Goal: Information Seeking & Learning: Compare options

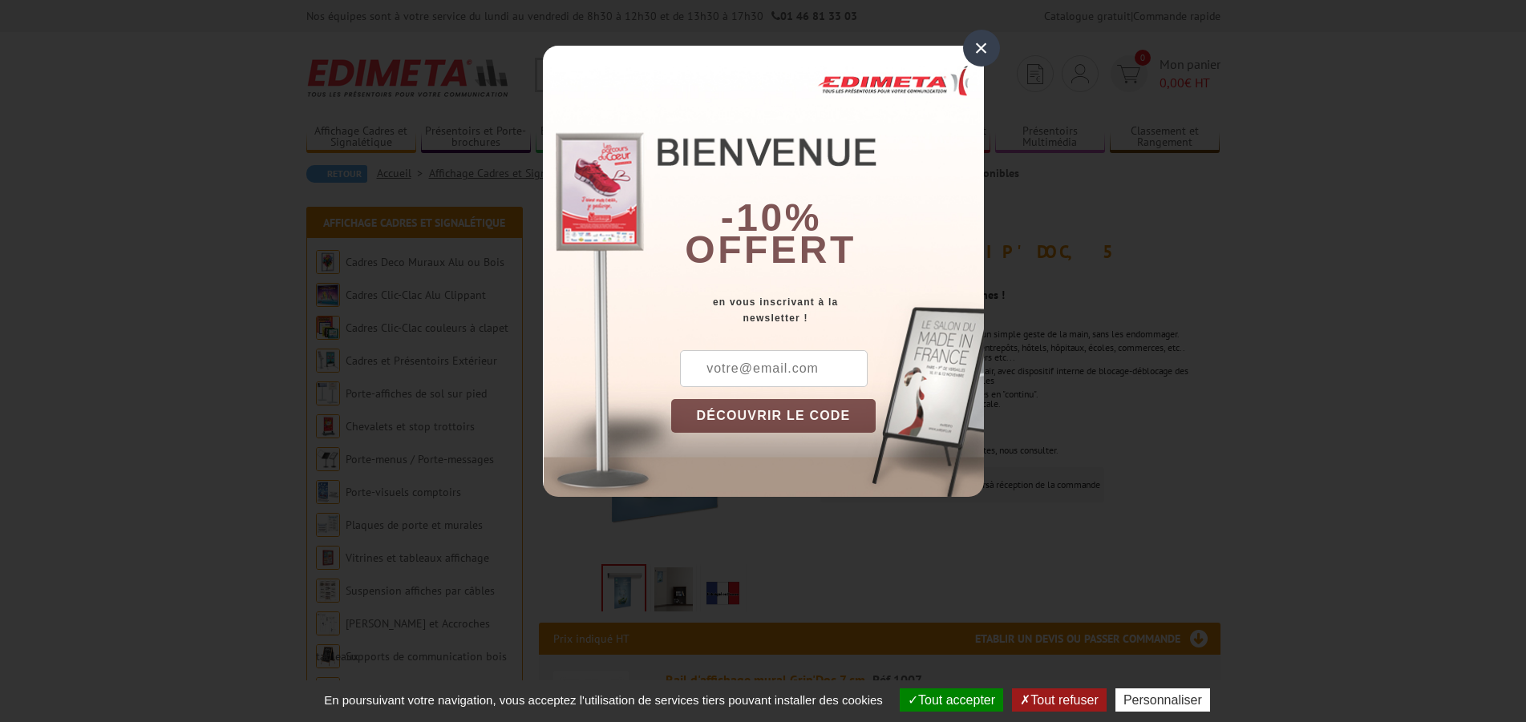
click at [976, 51] on div "×" at bounding box center [981, 48] width 37 height 37
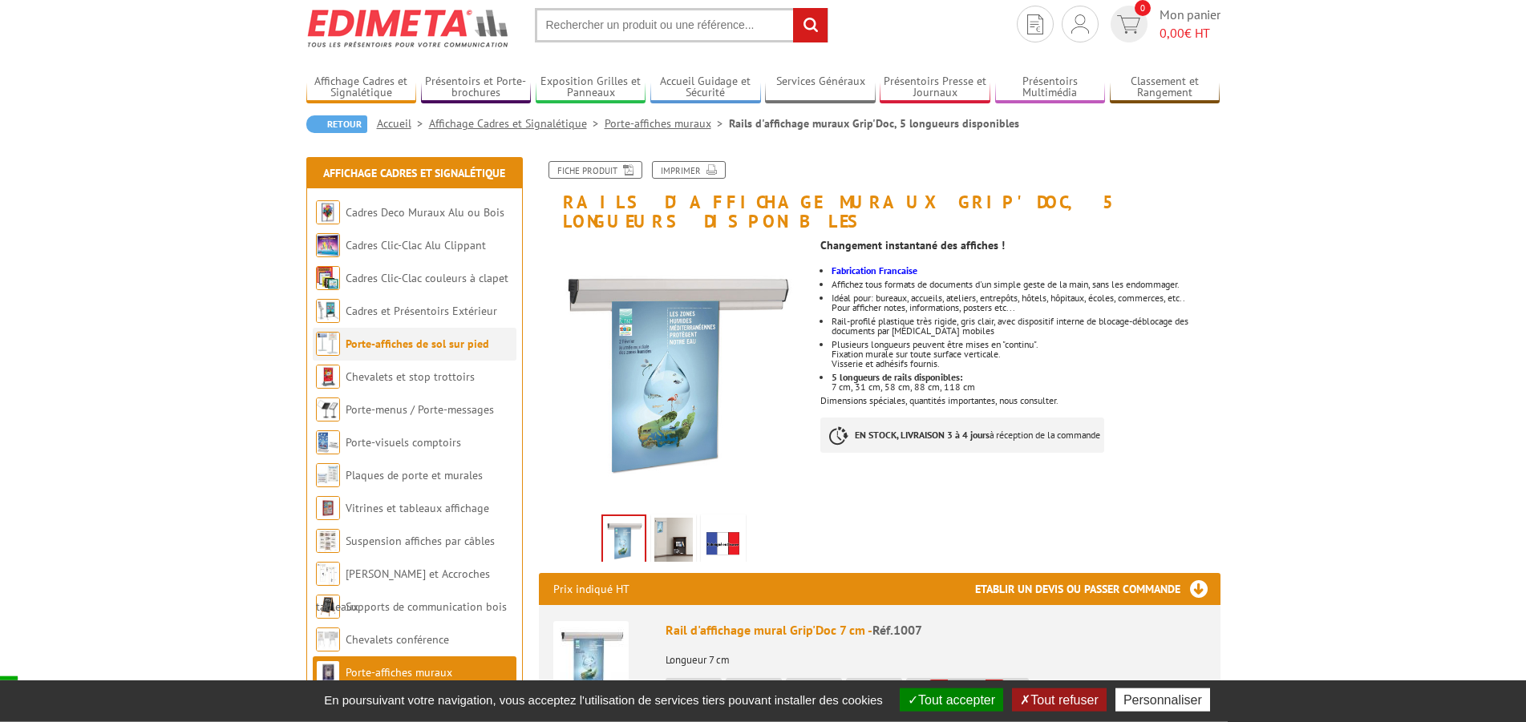
scroll to position [82, 0]
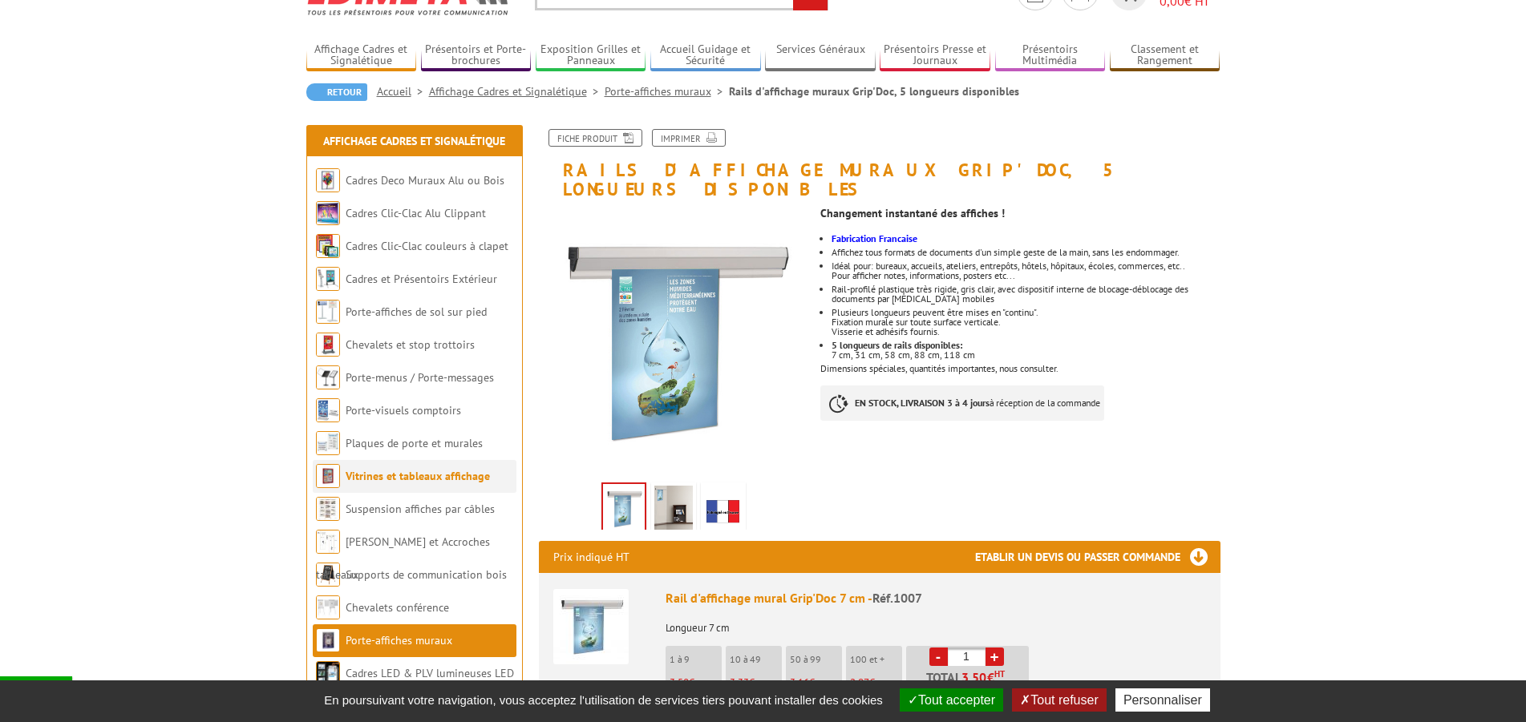
click at [421, 477] on link "Vitrines et tableaux affichage" at bounding box center [418, 476] width 144 height 14
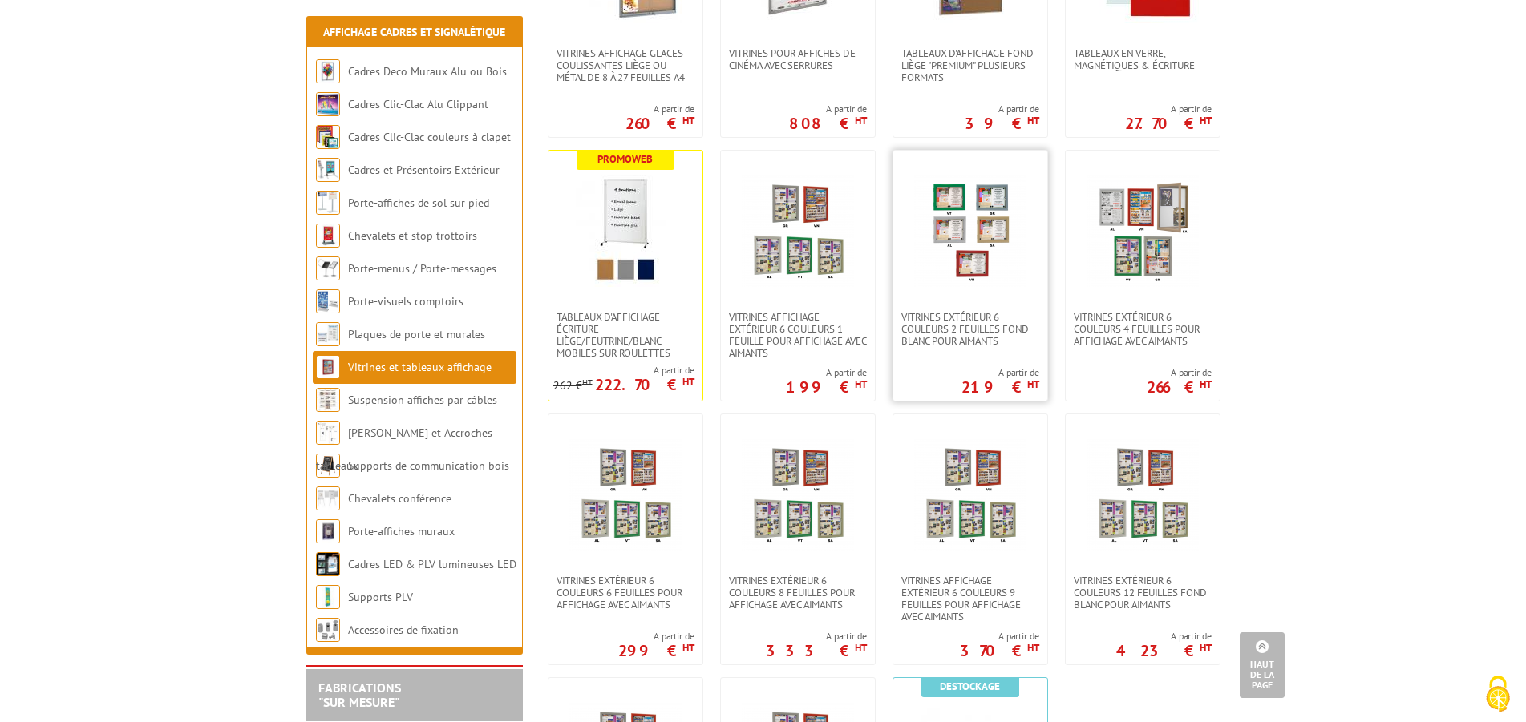
scroll to position [1227, 0]
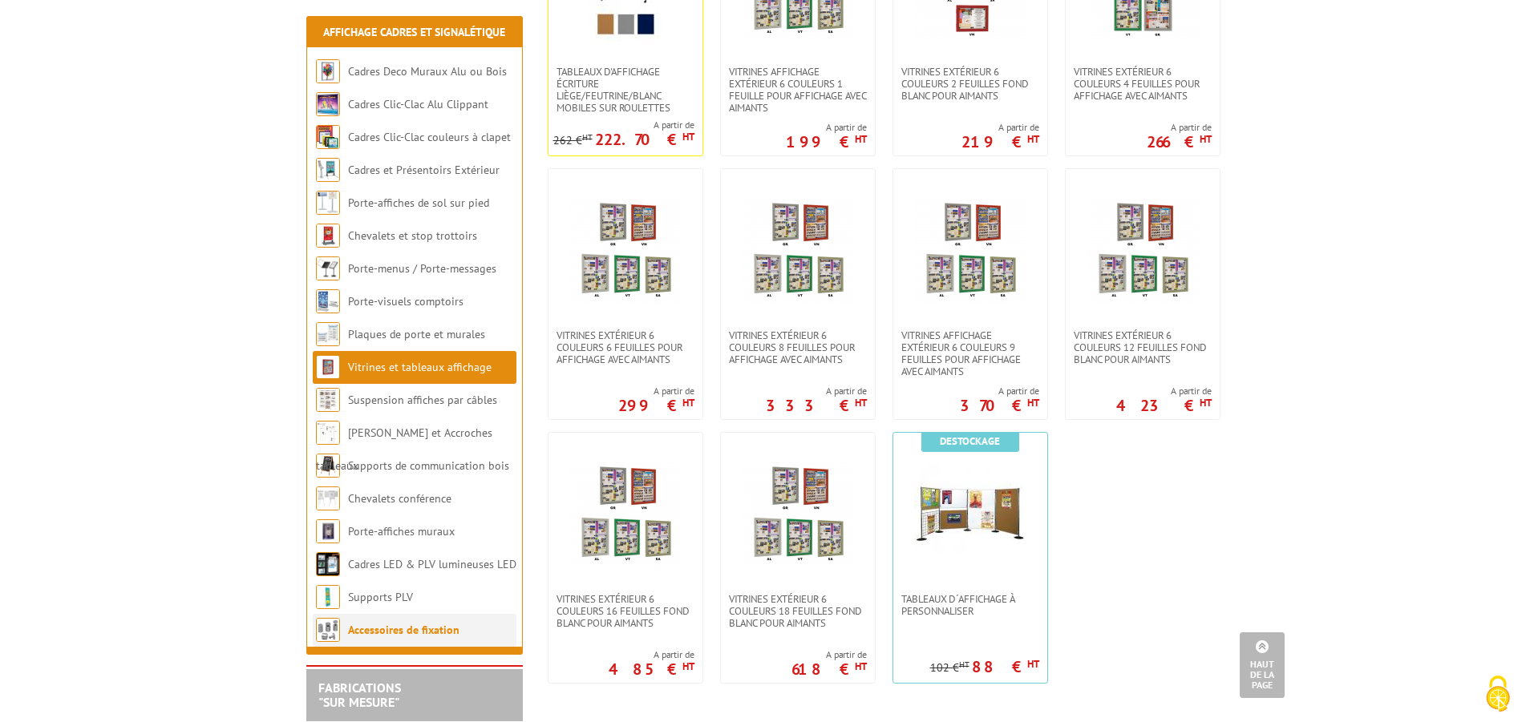
click at [387, 632] on link "Accessoires de fixation" at bounding box center [403, 630] width 111 height 14
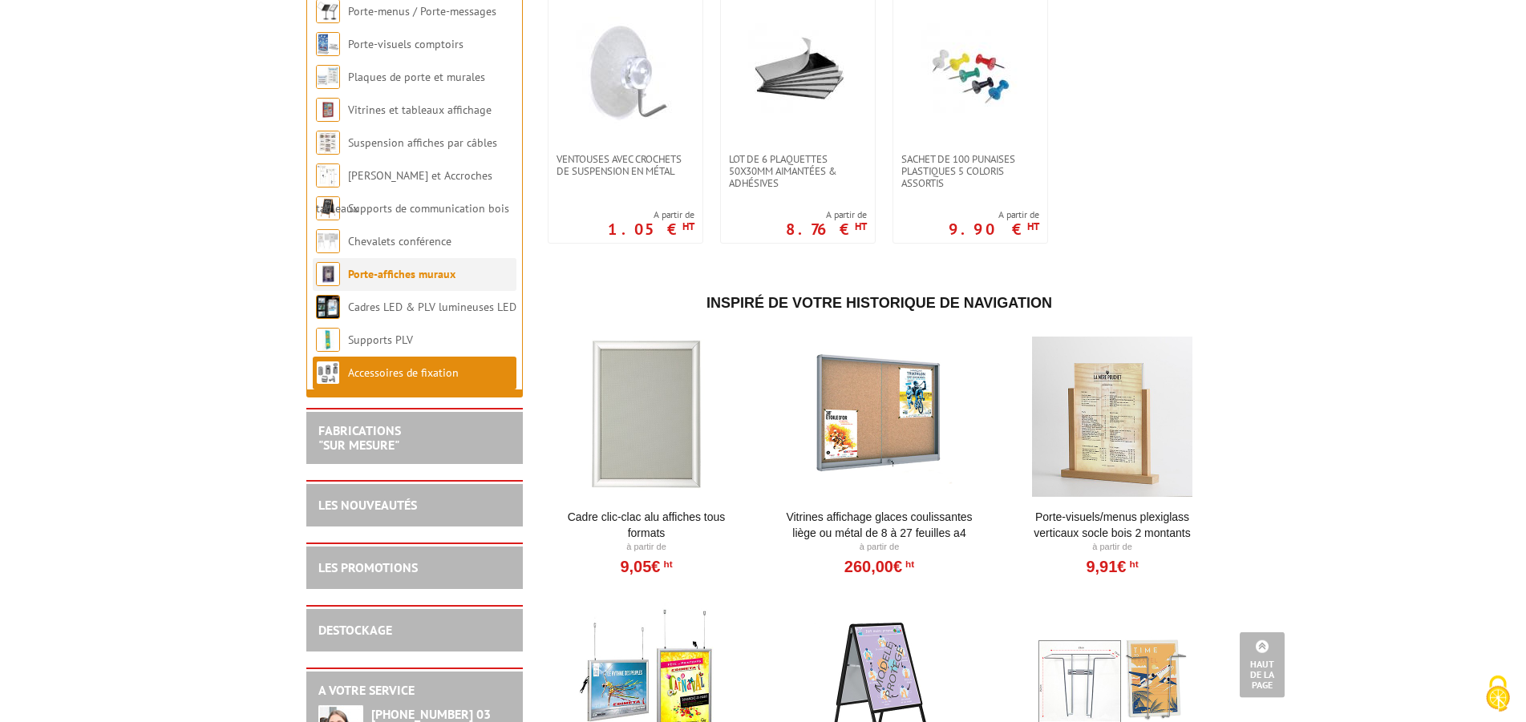
scroll to position [1369, 0]
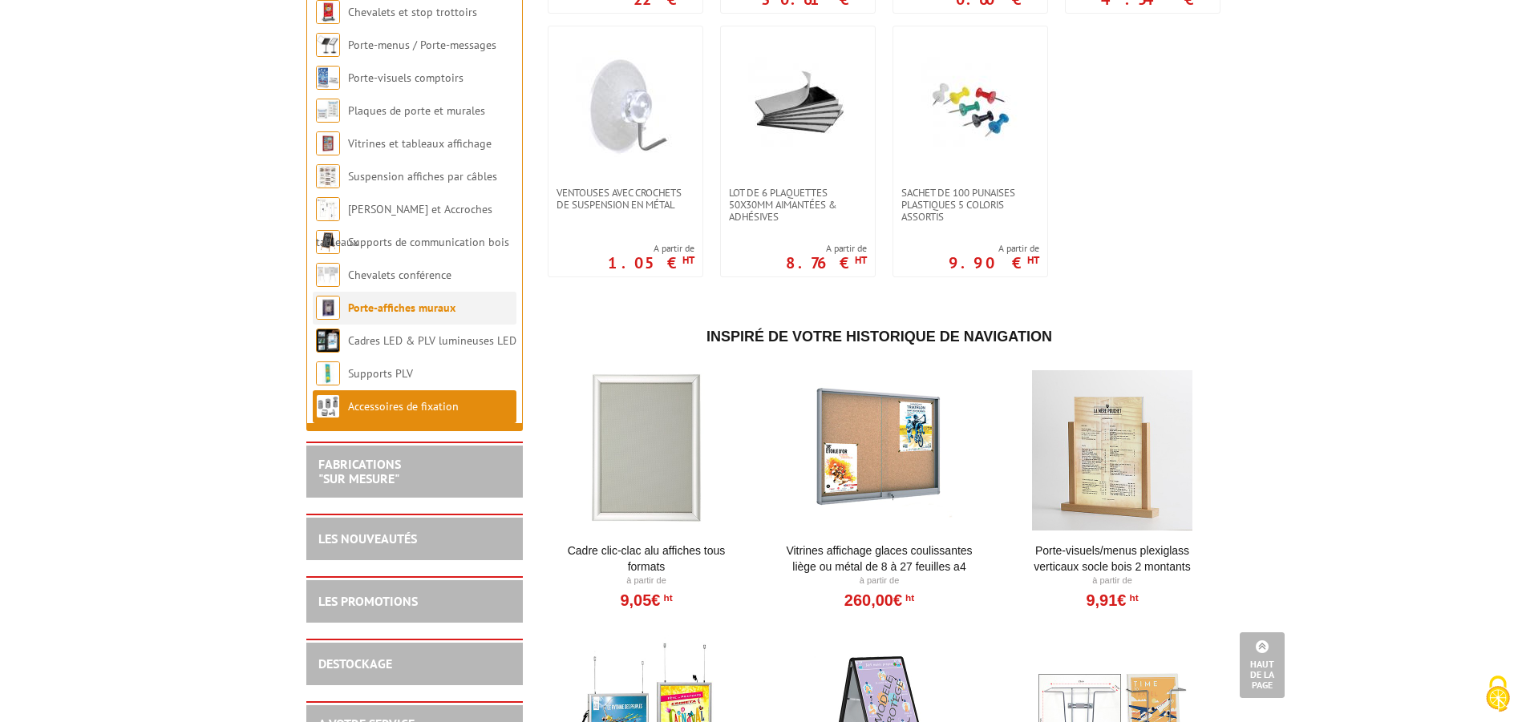
click at [367, 315] on link "Porte-affiches muraux" at bounding box center [401, 308] width 107 height 14
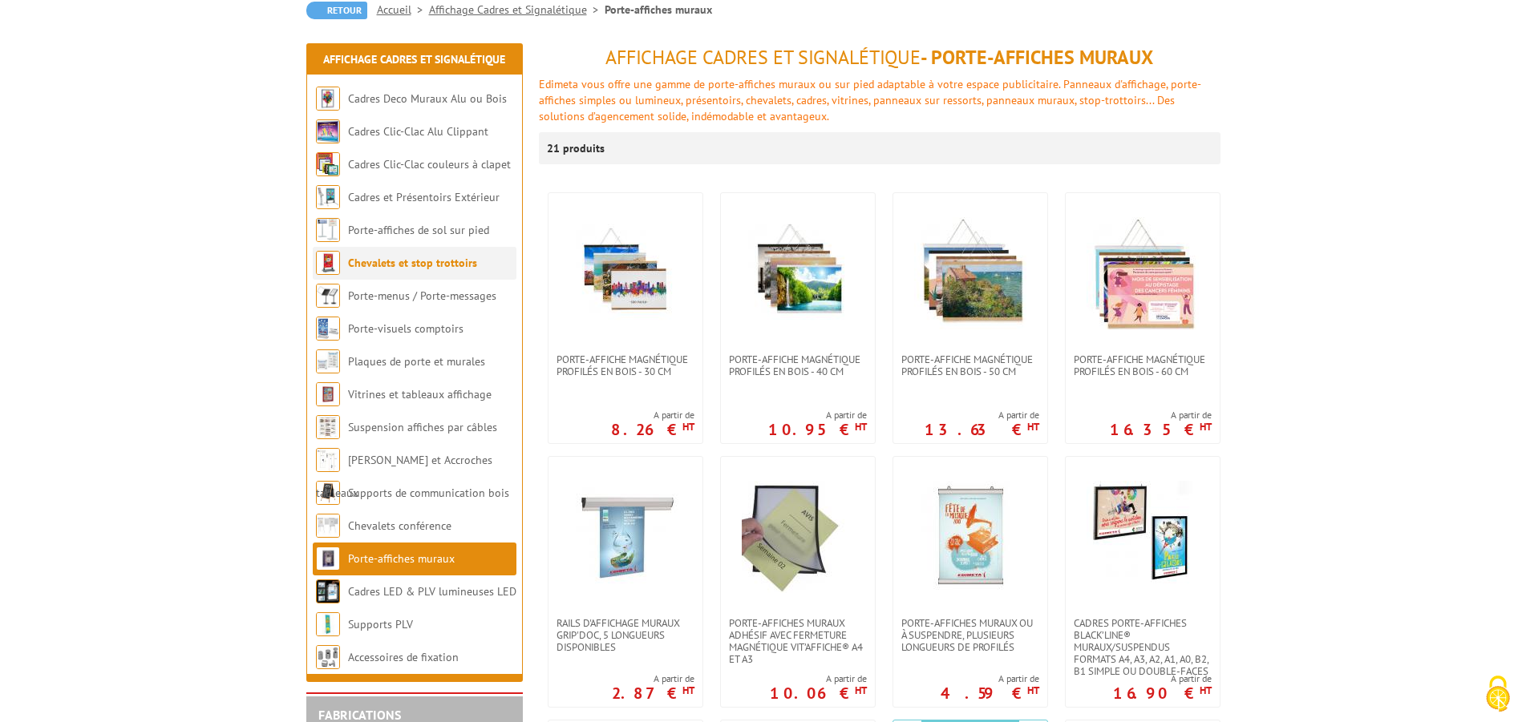
scroll to position [245, 0]
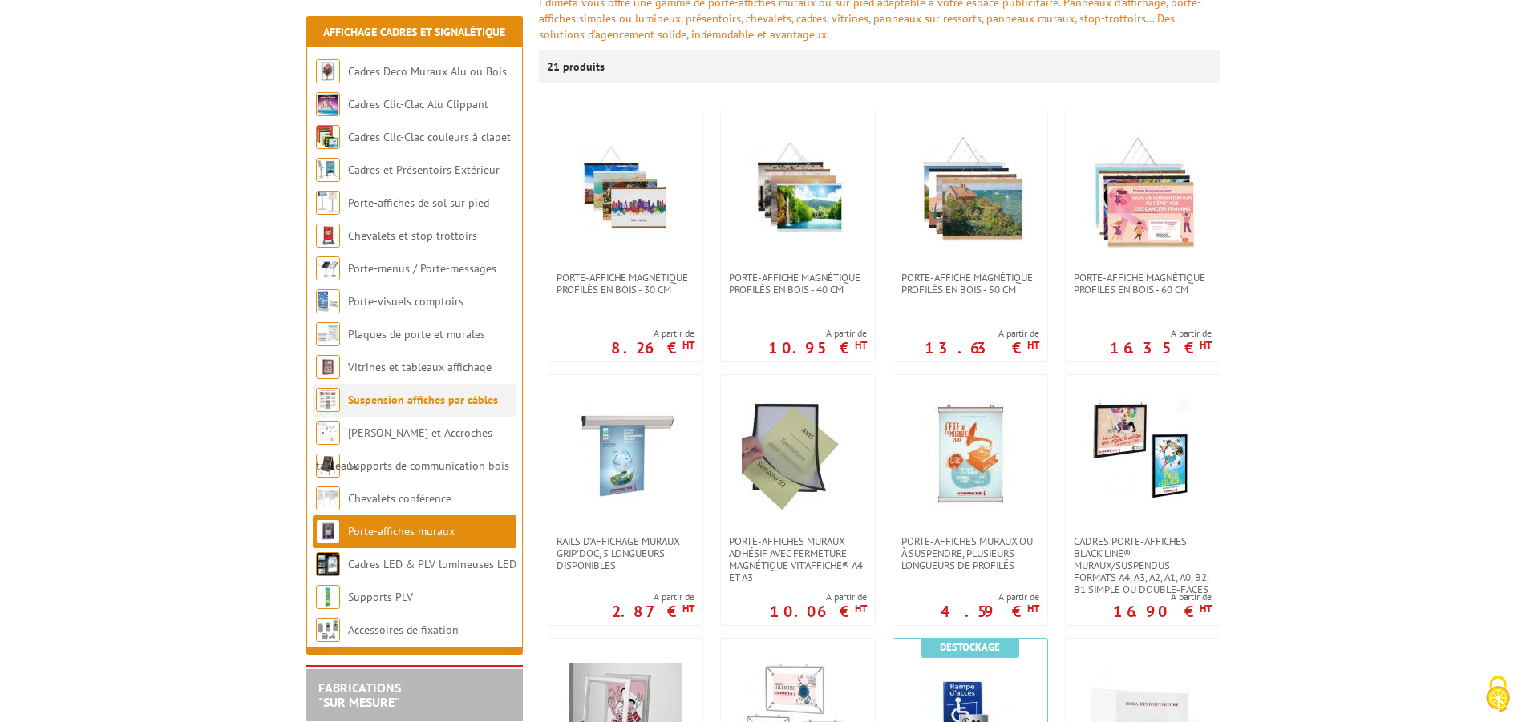
click at [371, 402] on link "Suspension affiches par câbles" at bounding box center [423, 400] width 150 height 14
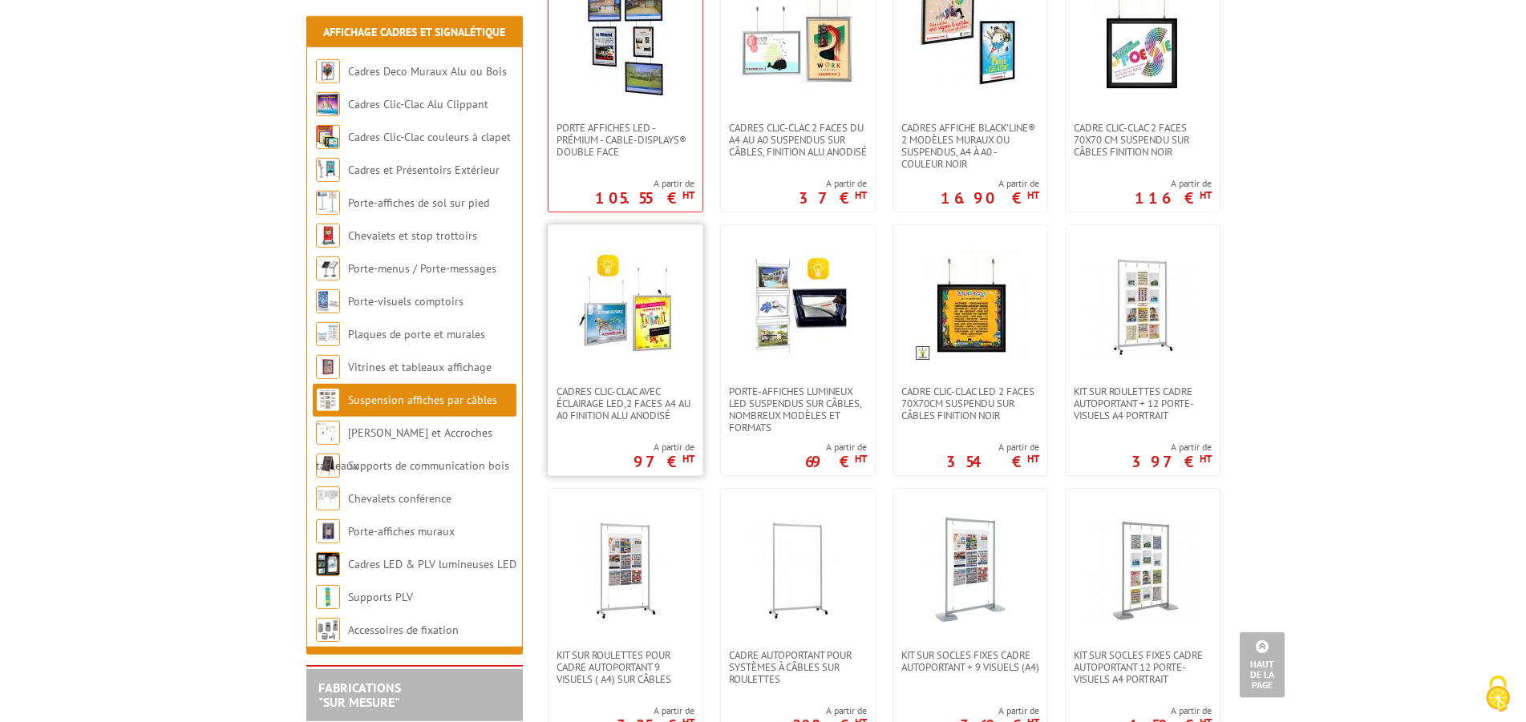
scroll to position [245, 0]
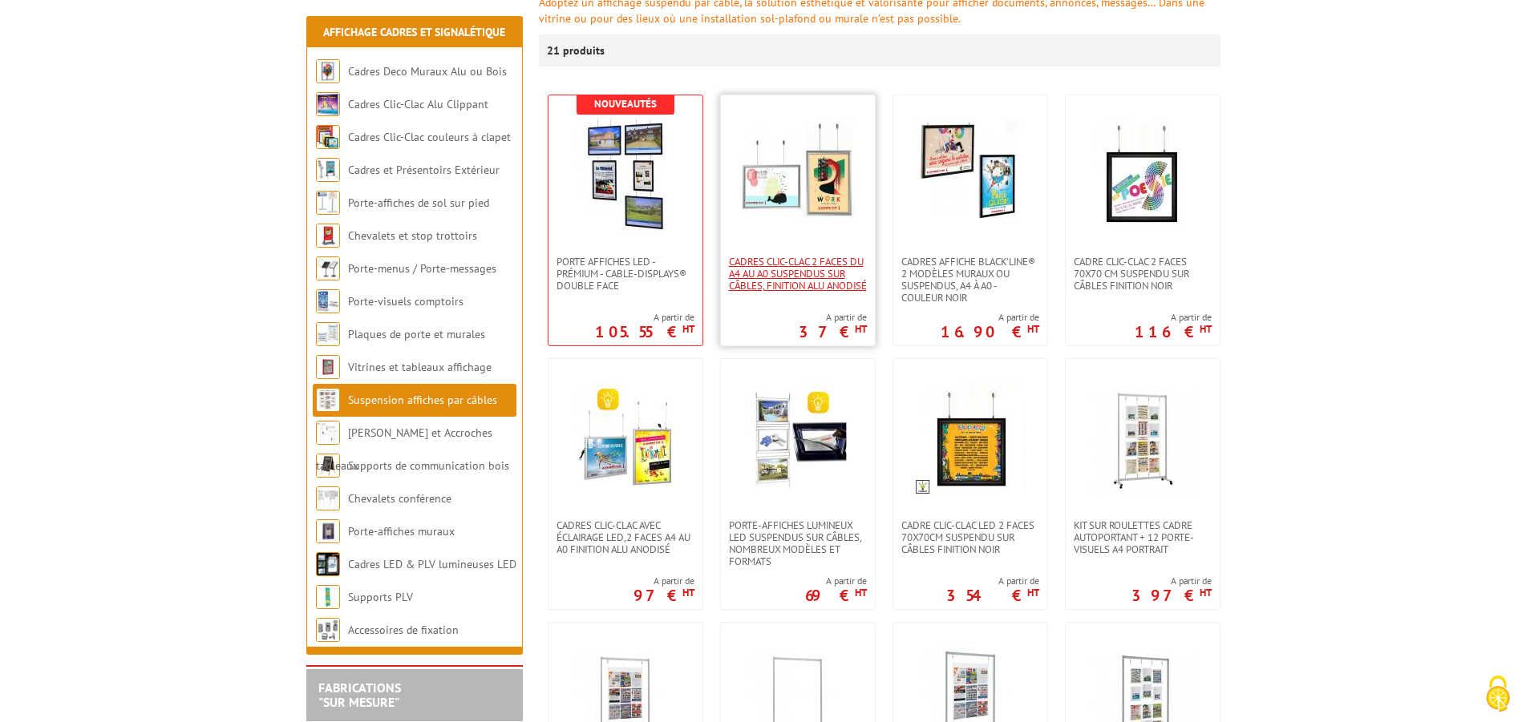
click at [786, 277] on span "Cadres Clic-Clac 2 faces du A4 au A0 suspendus sur câbles, finition alu anodisé" at bounding box center [798, 274] width 138 height 36
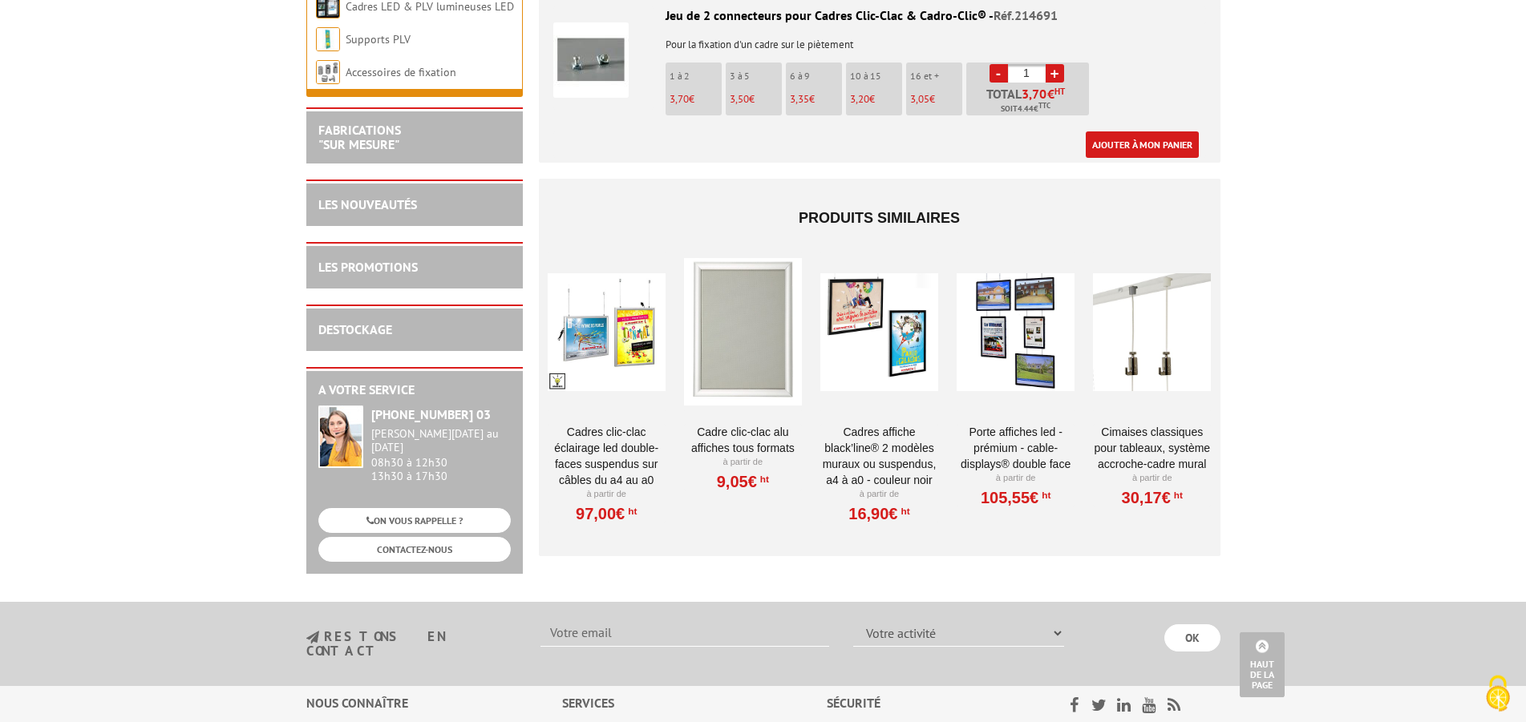
scroll to position [2535, 0]
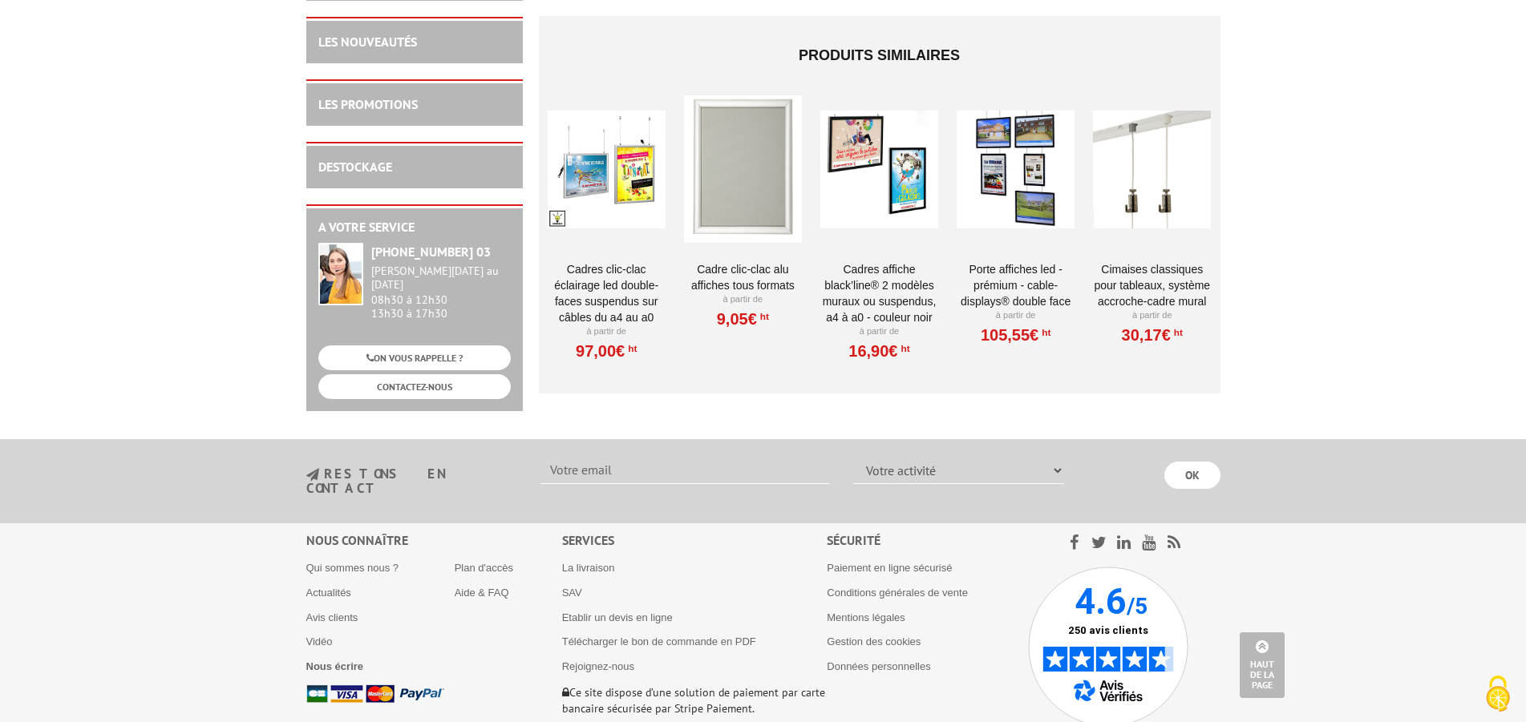
click at [1147, 281] on link "Cimaises CLASSIQUES pour tableaux, système accroche-cadre mural" at bounding box center [1152, 285] width 118 height 48
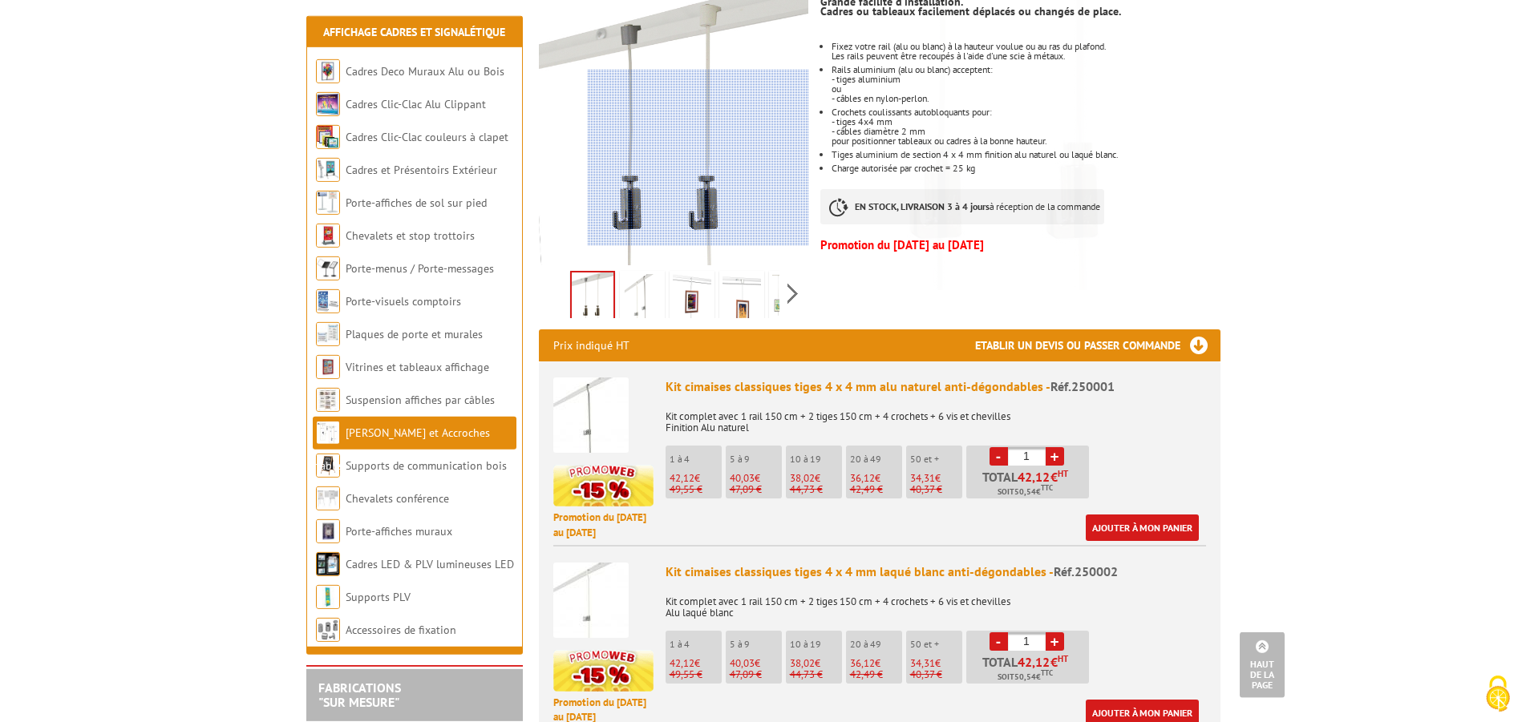
scroll to position [245, 0]
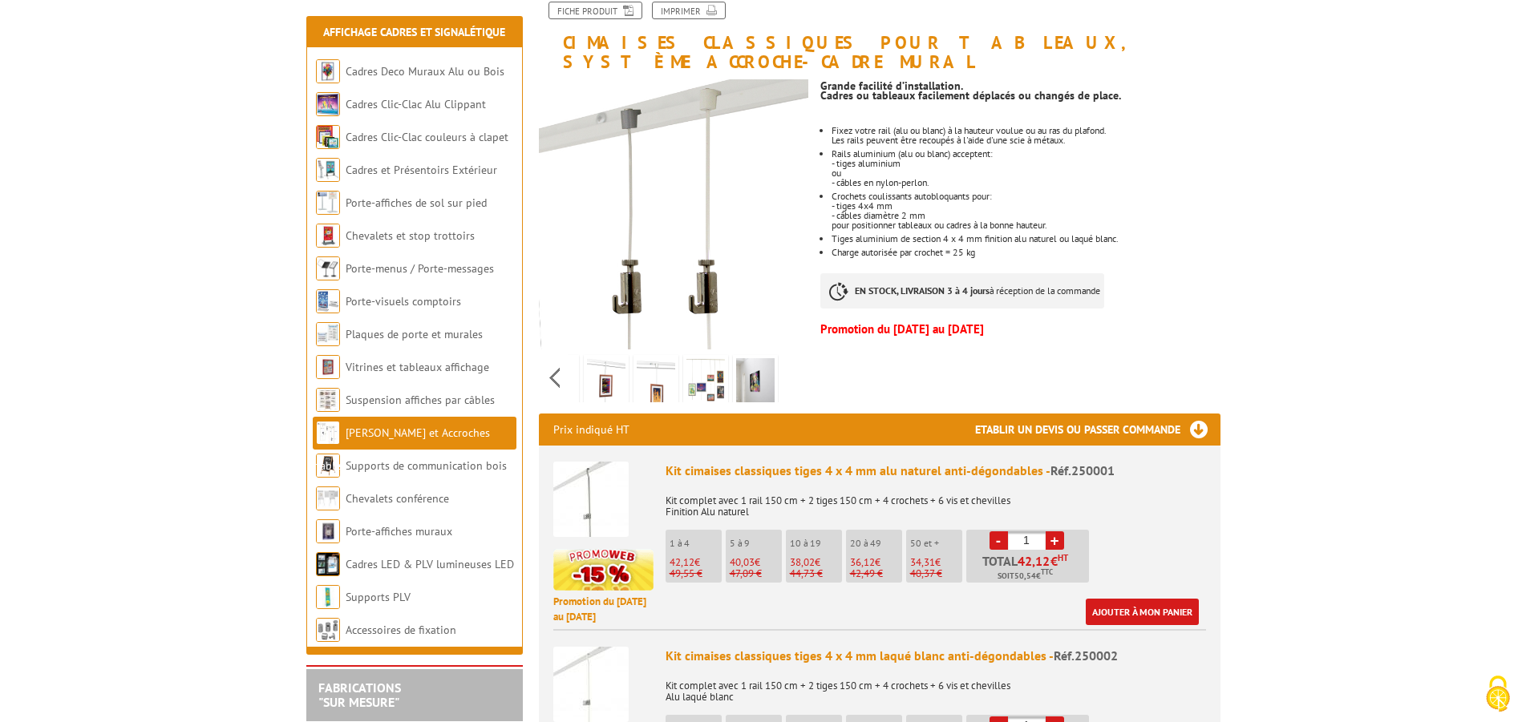
click at [790, 359] on div "Previous Next" at bounding box center [674, 378] width 270 height 56
click at [791, 359] on div "Previous Next" at bounding box center [674, 378] width 270 height 56
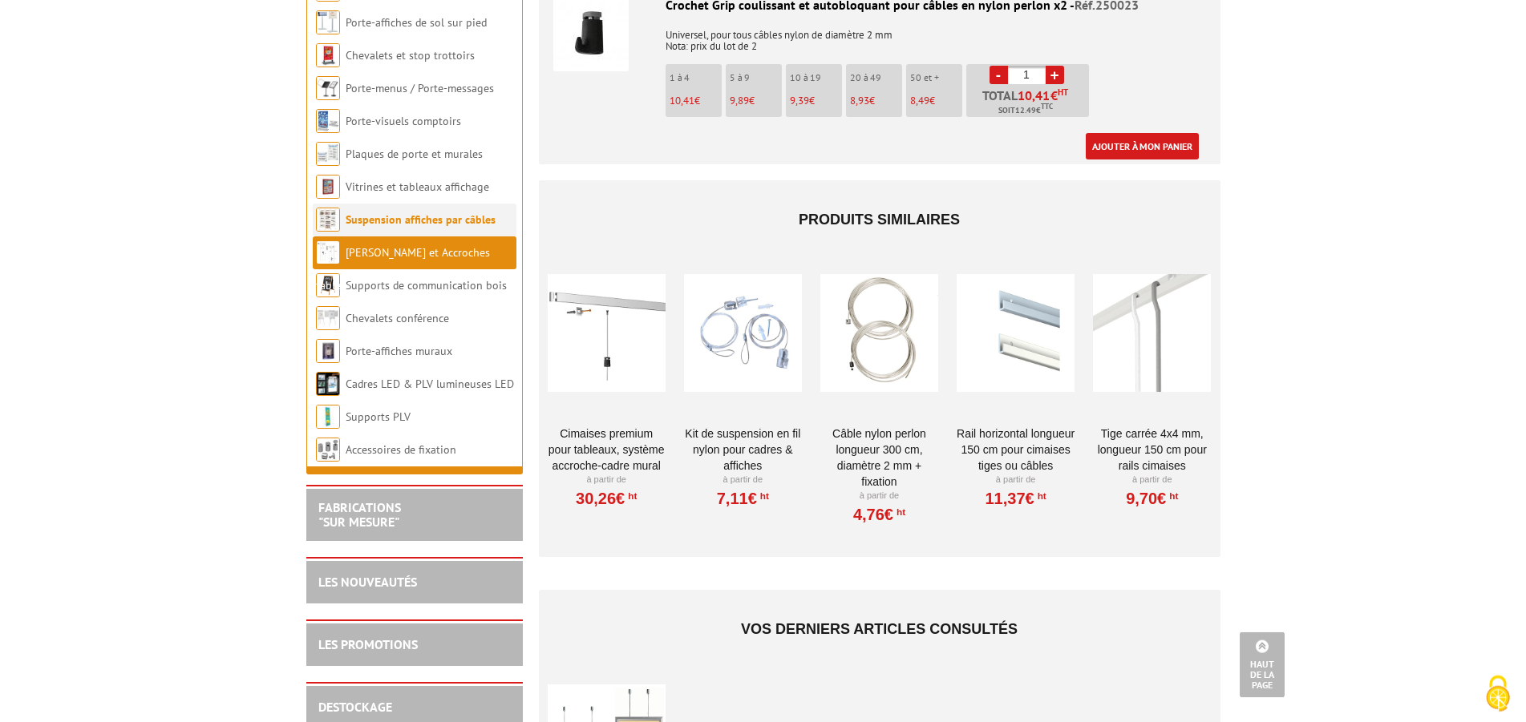
scroll to position [2841, 0]
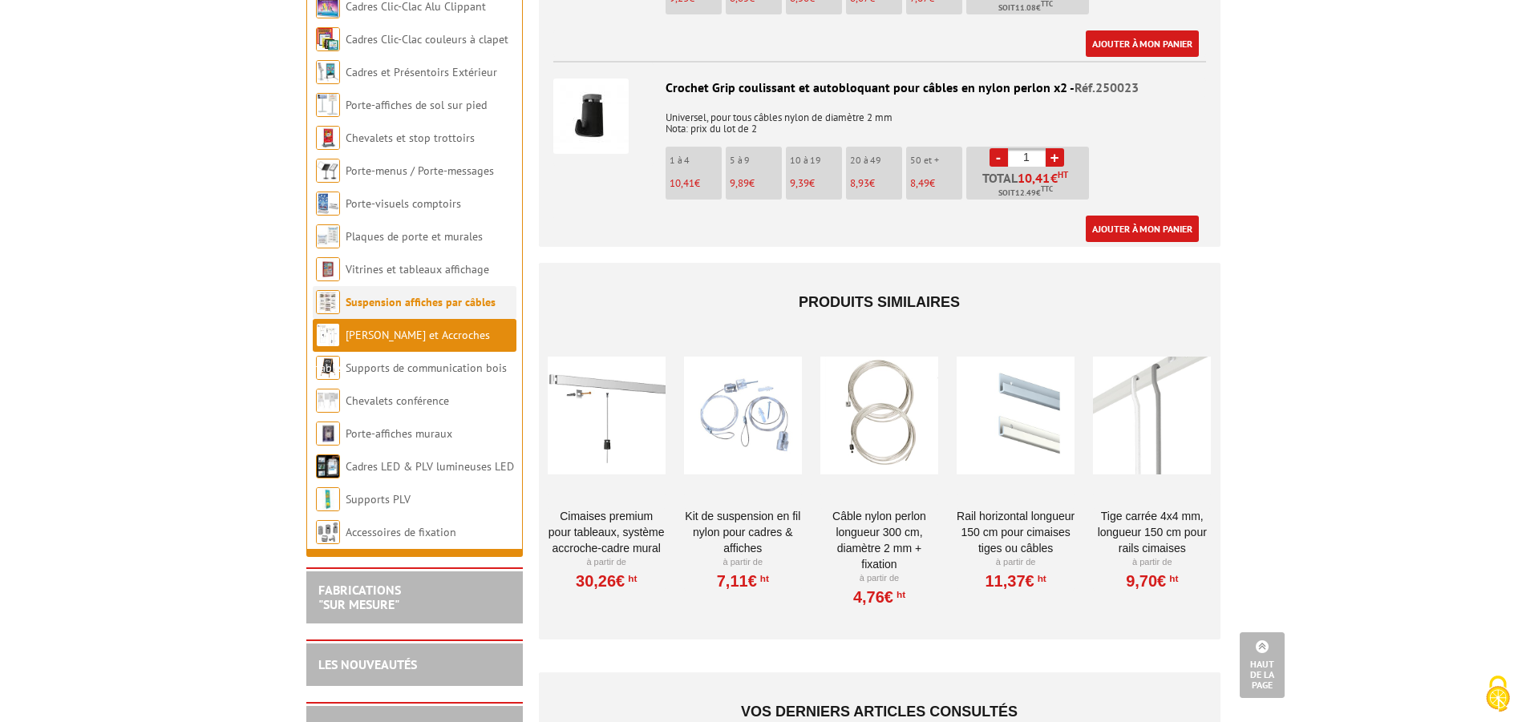
click at [427, 309] on link "Suspension affiches par câbles" at bounding box center [421, 302] width 150 height 14
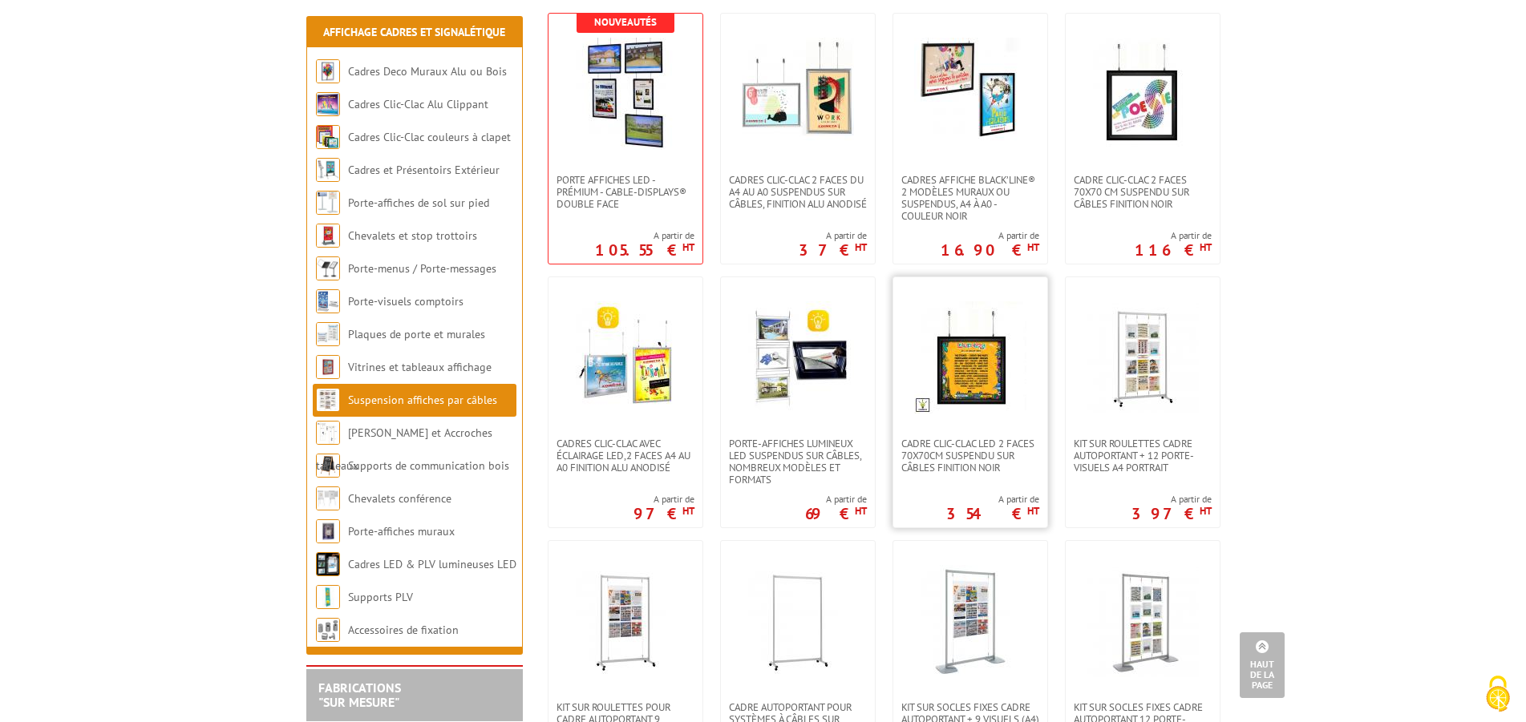
scroll to position [327, 0]
click at [1121, 345] on img at bounding box center [1142, 357] width 112 height 112
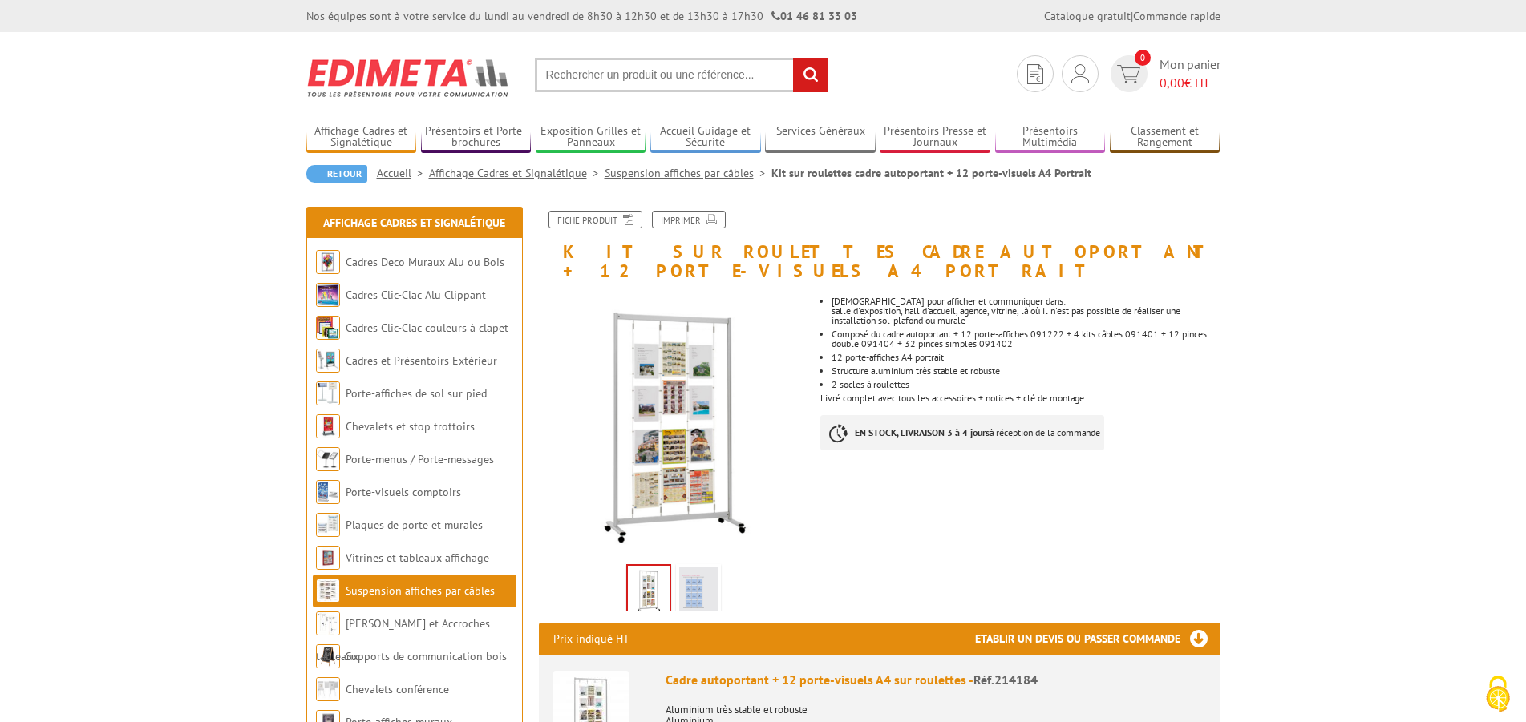
click at [660, 173] on link "Suspension affiches par câbles" at bounding box center [688, 173] width 167 height 14
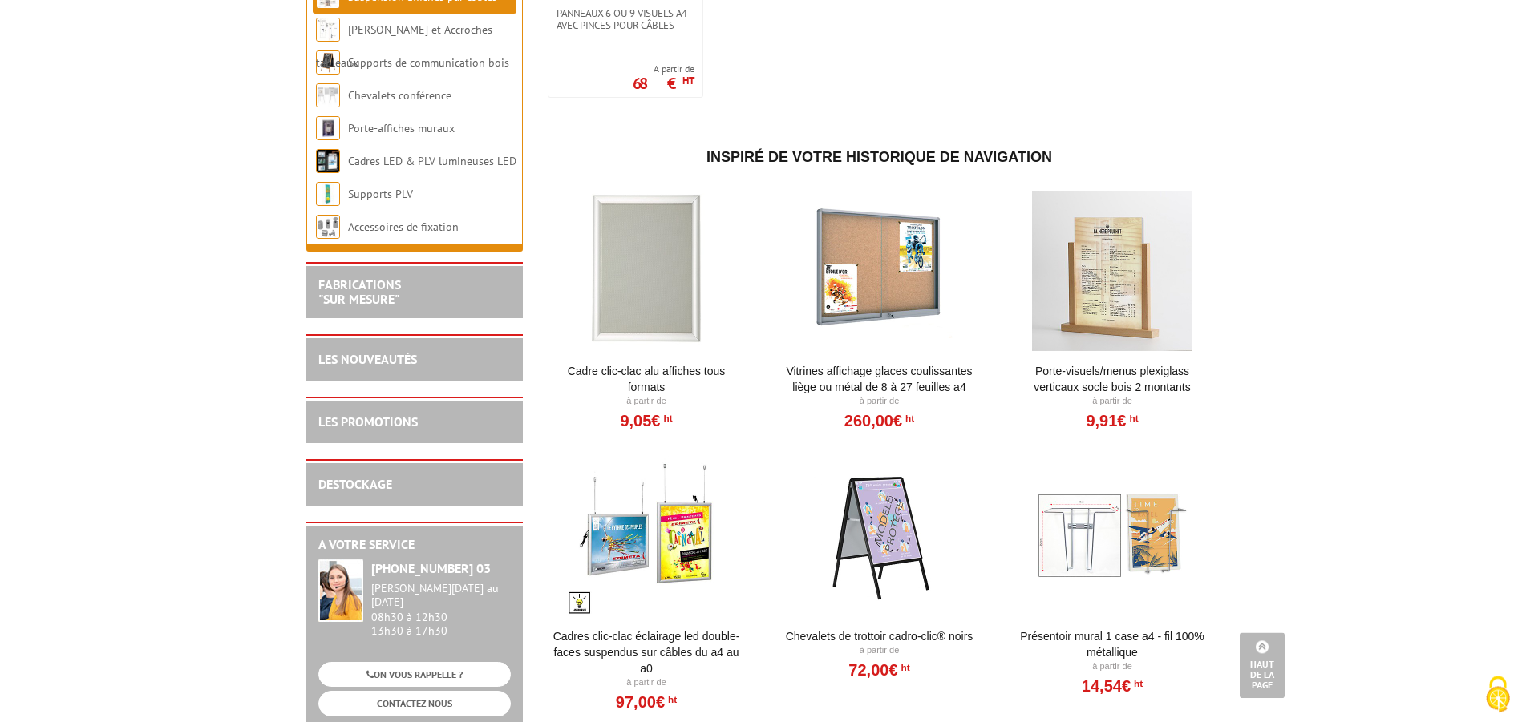
scroll to position [1717, 0]
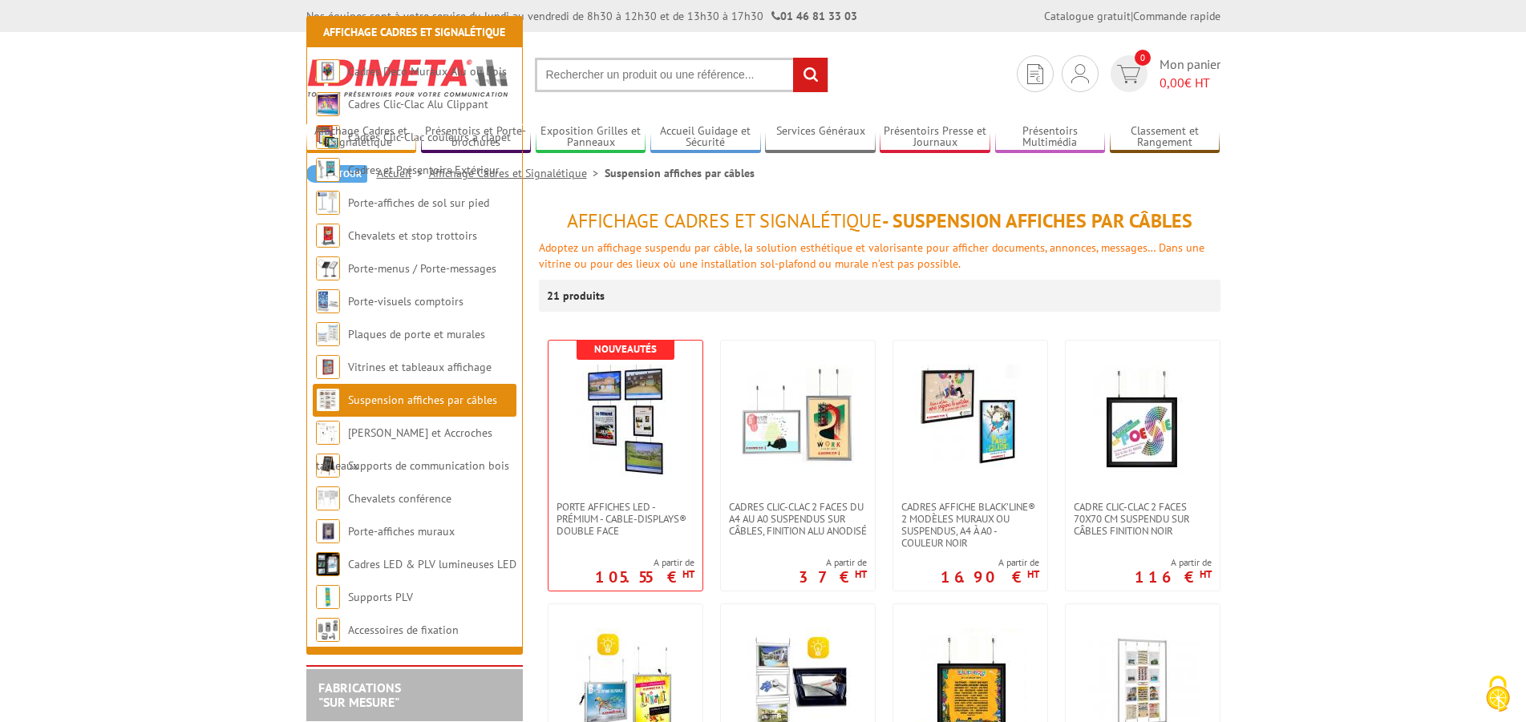
scroll to position [327, 0]
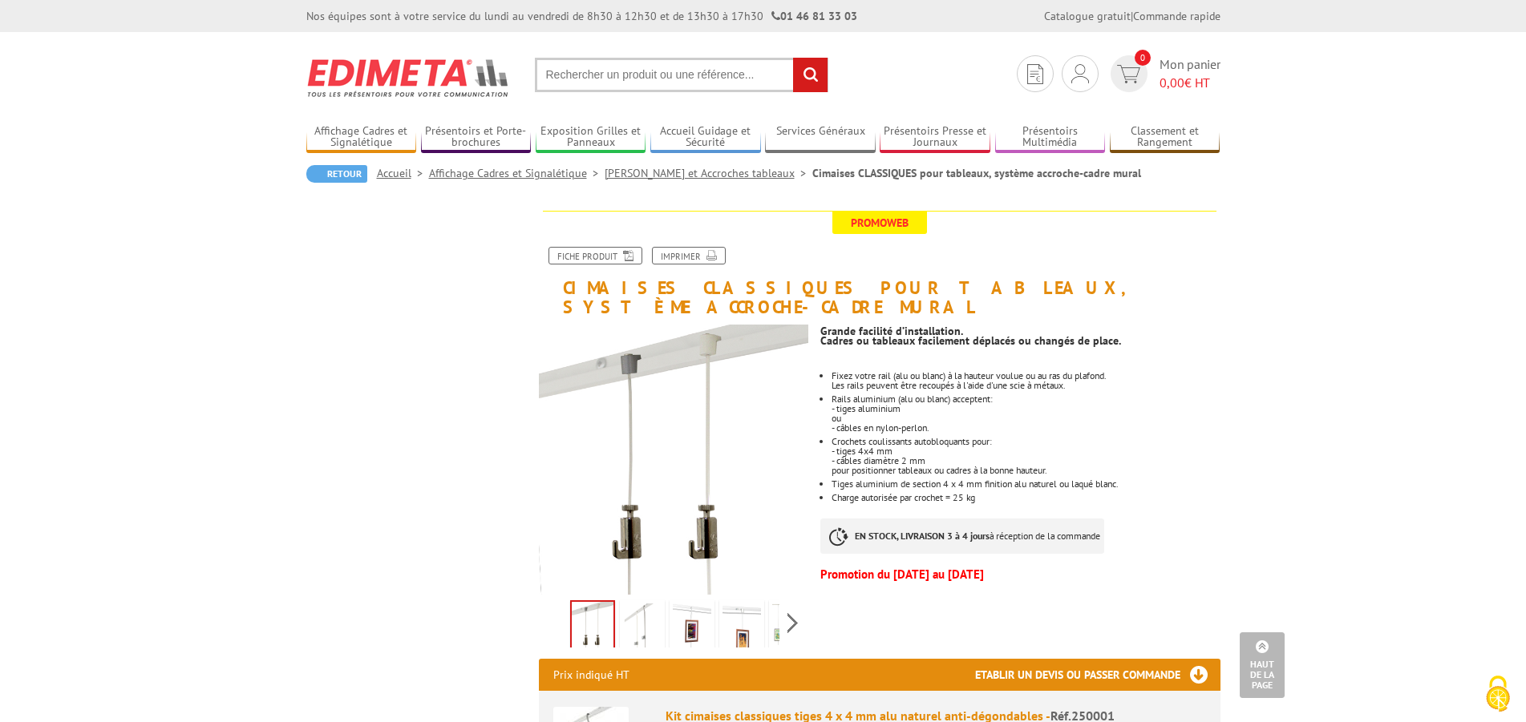
scroll to position [2800, 0]
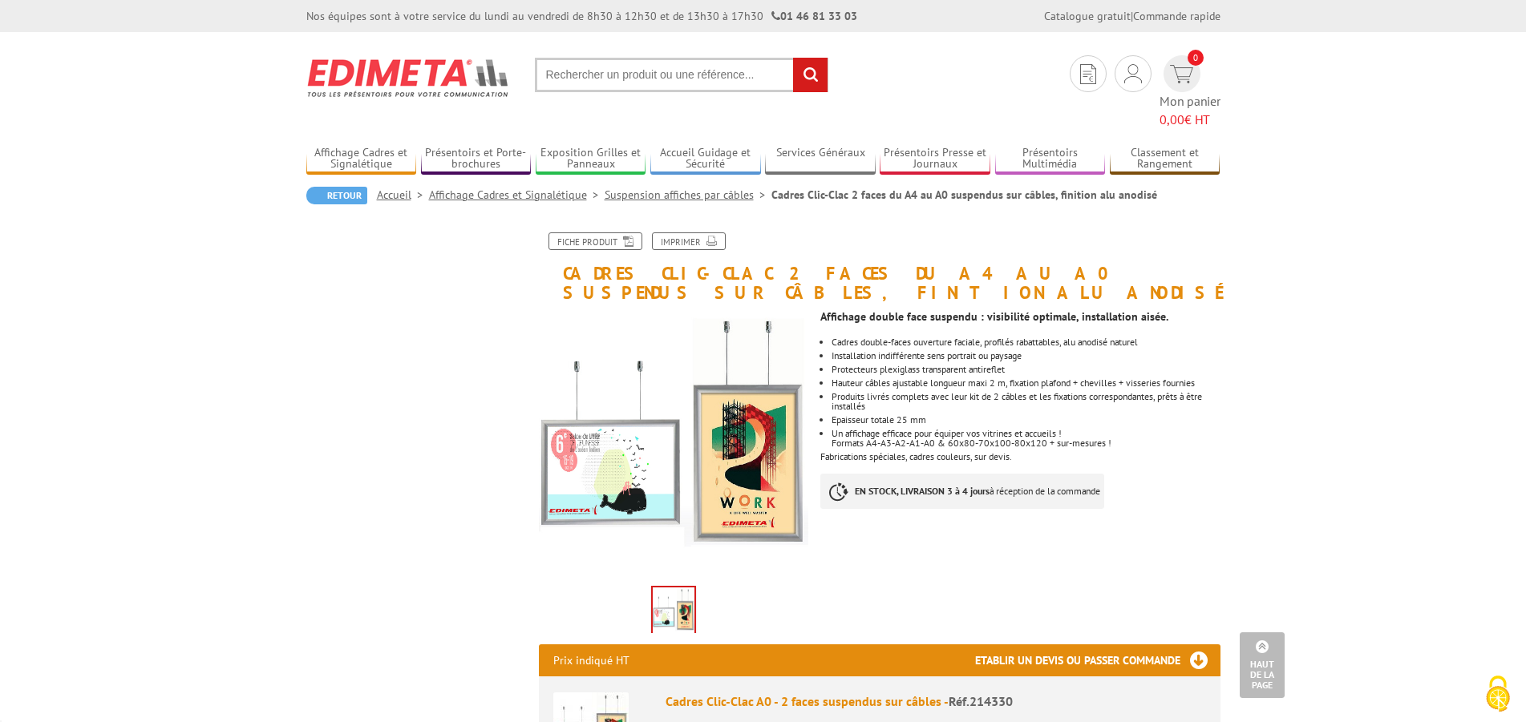
scroll to position [2211, 0]
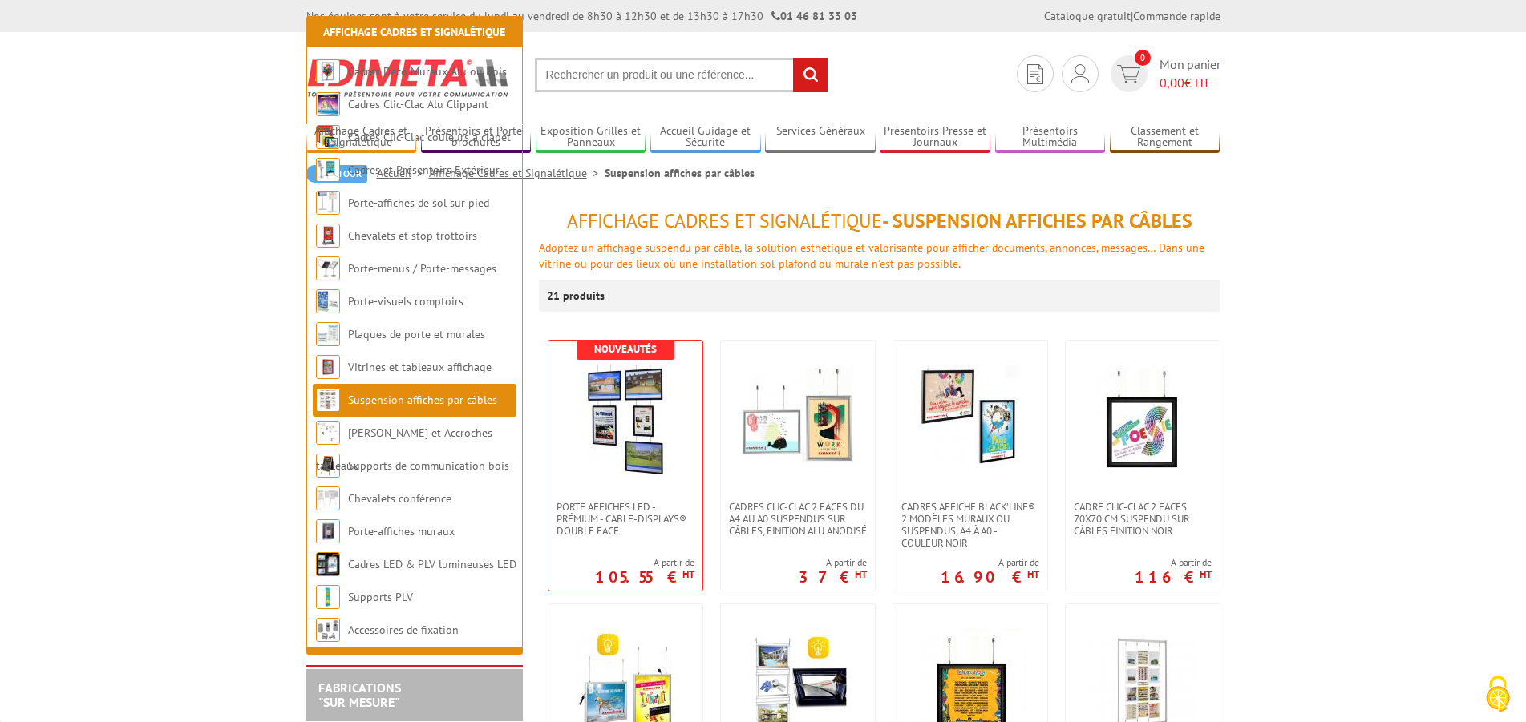
scroll to position [245, 0]
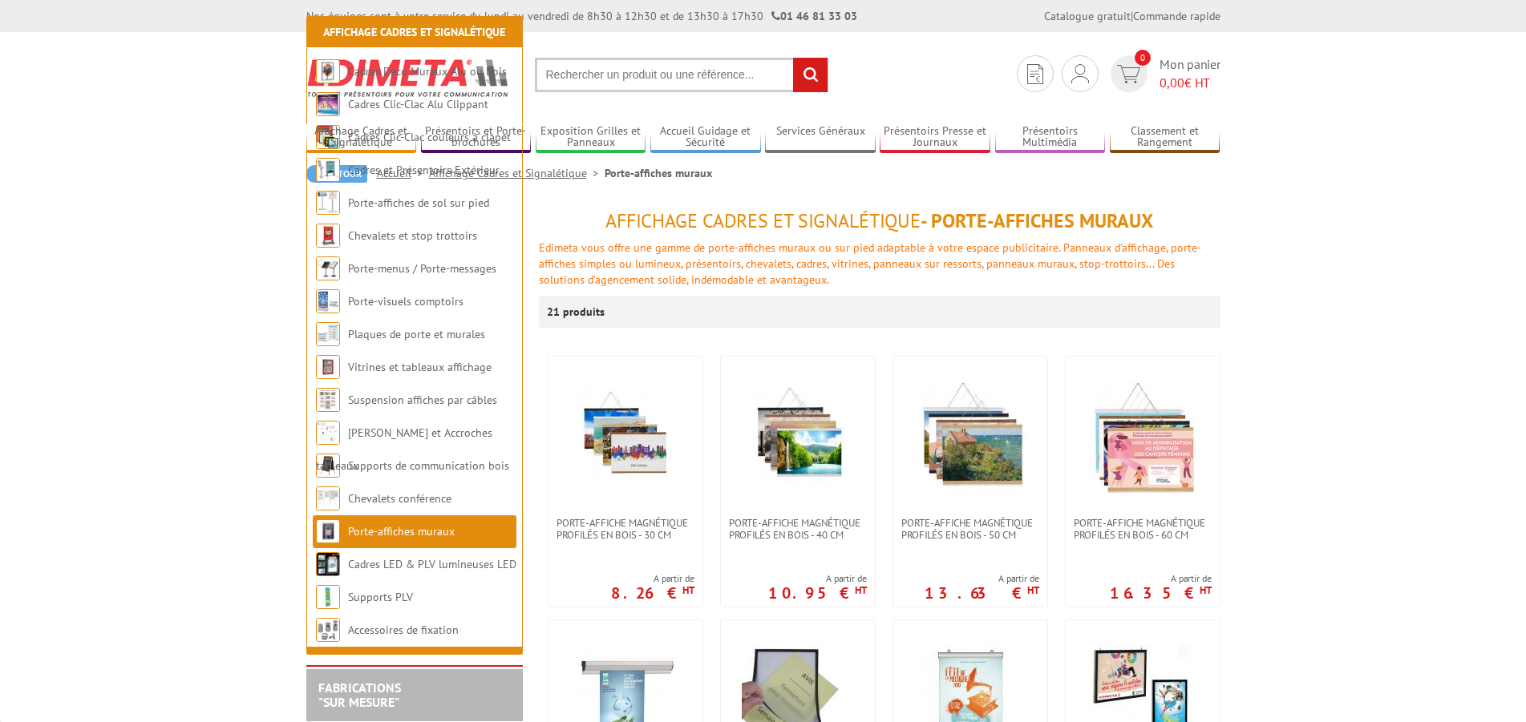
scroll to position [245, 0]
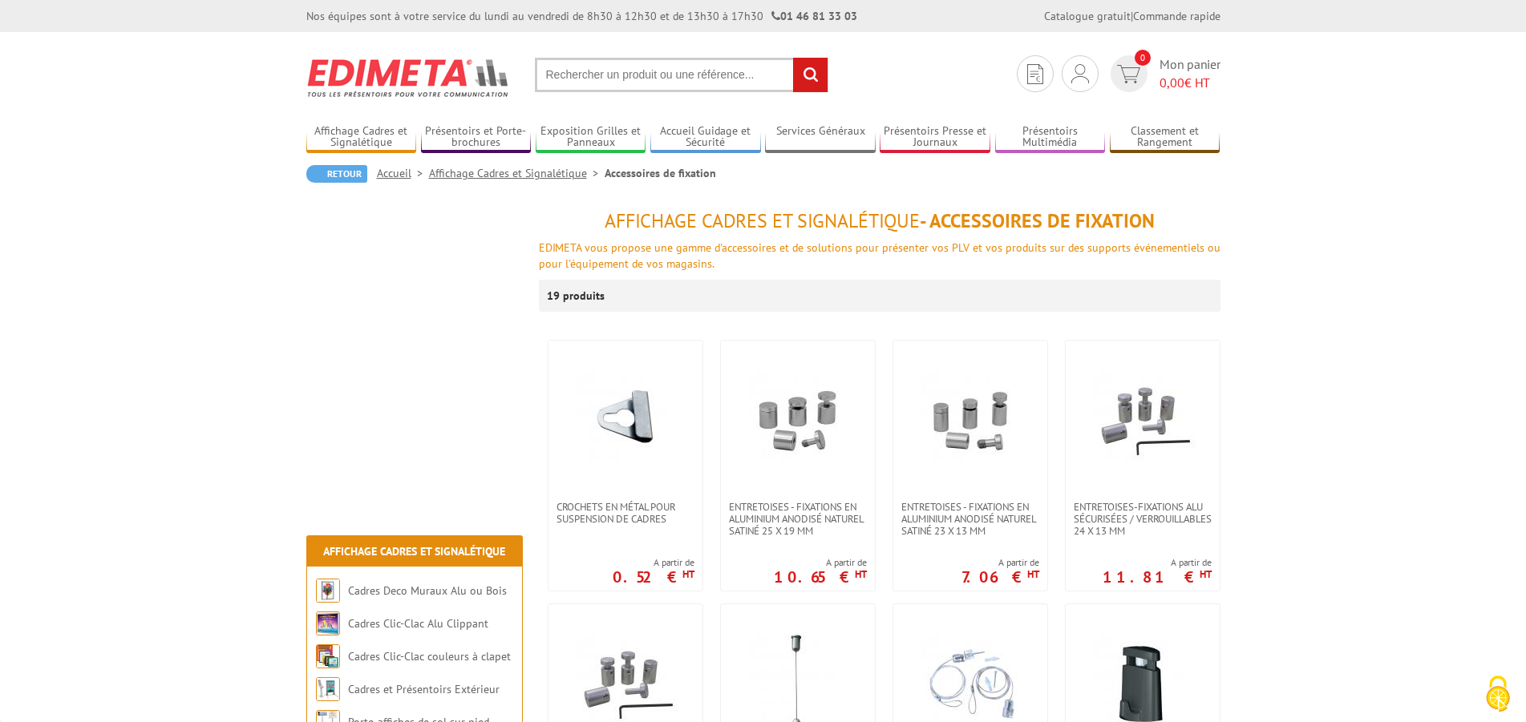
scroll to position [1313, 0]
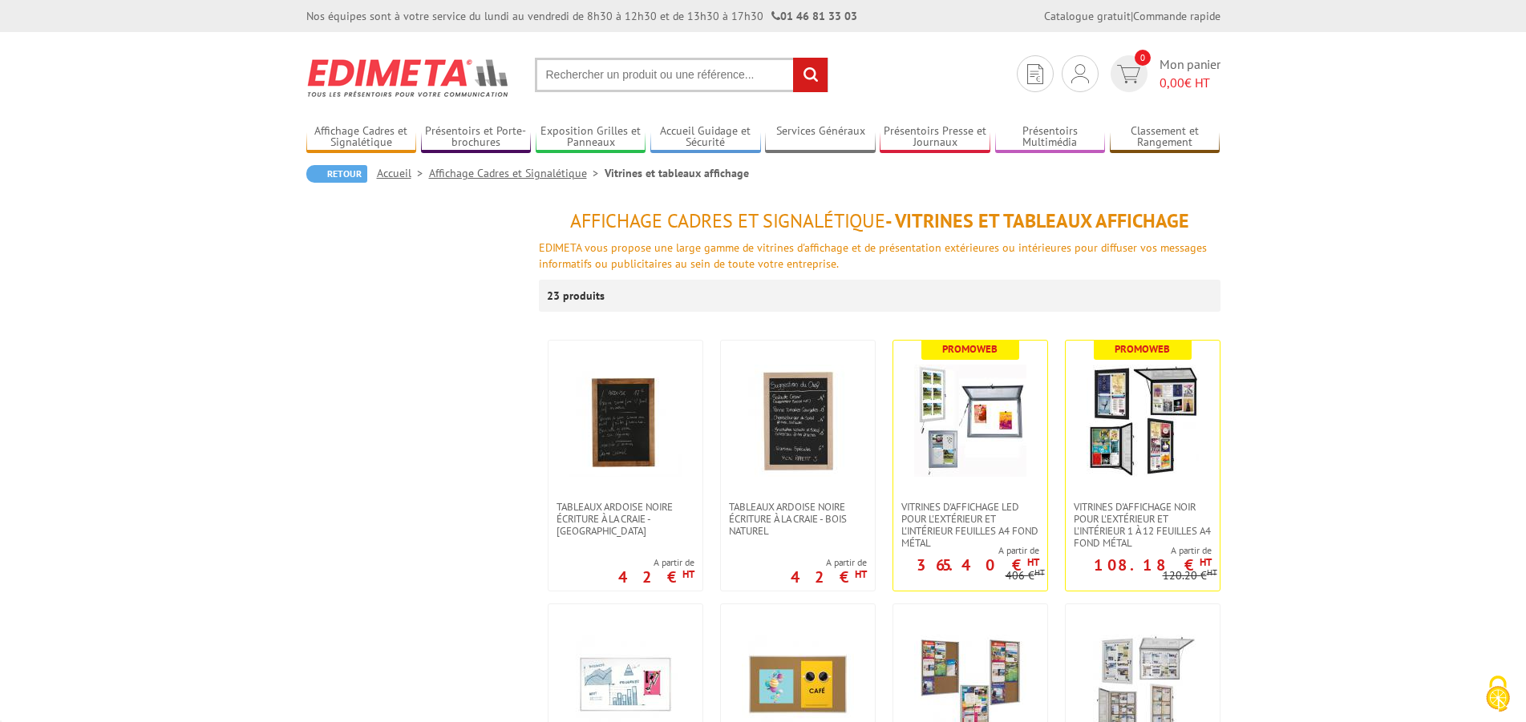
scroll to position [1227, 0]
